Goal: Find specific page/section: Find specific page/section

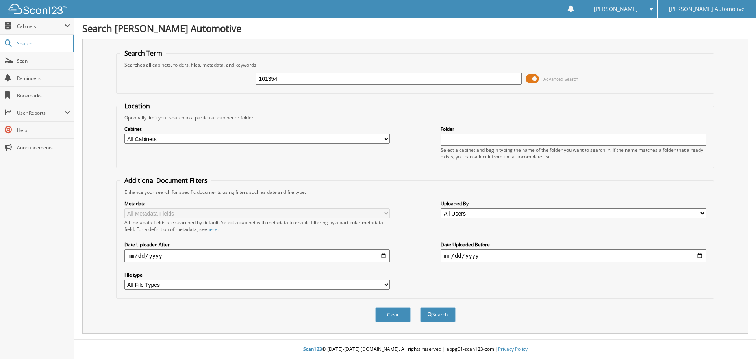
type input "101354"
click at [420, 307] on button "Search" at bounding box center [437, 314] width 35 height 15
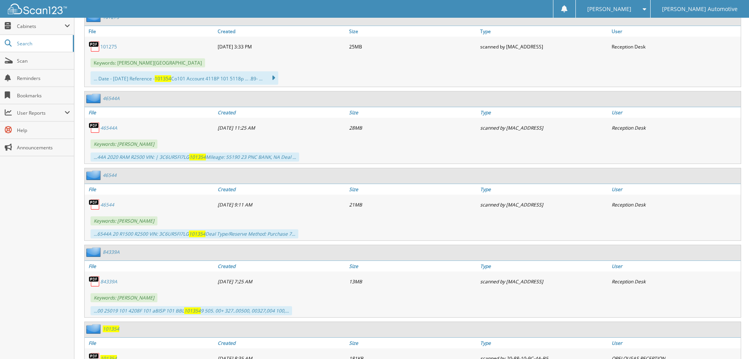
scroll to position [472, 0]
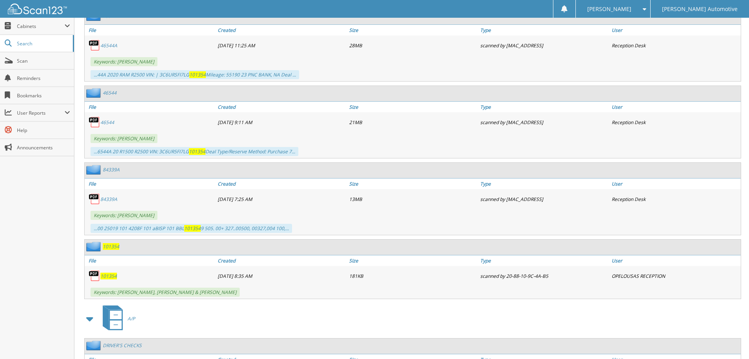
click at [109, 274] on span "101354" at bounding box center [108, 275] width 17 height 7
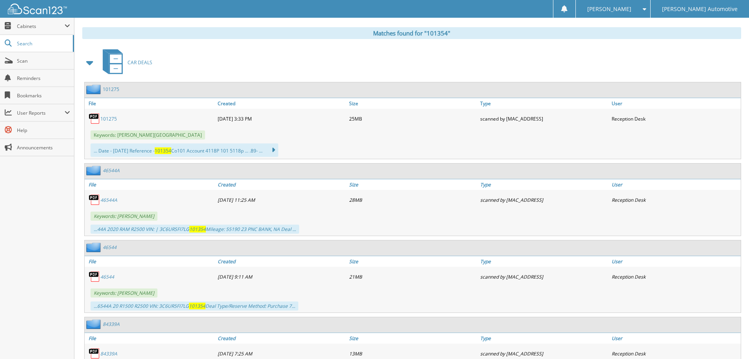
scroll to position [315, 0]
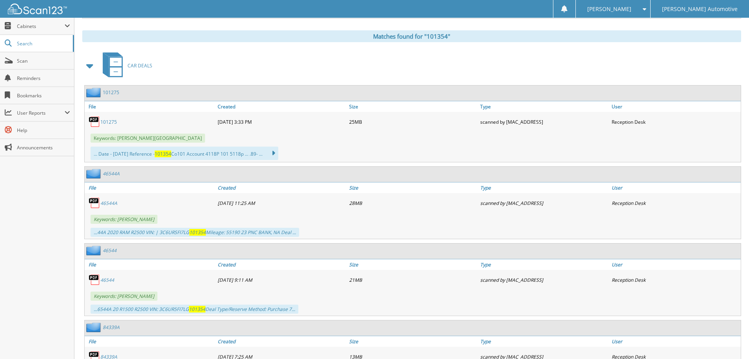
click at [107, 122] on link "101275" at bounding box center [108, 121] width 17 height 7
